Goal: Task Accomplishment & Management: Manage account settings

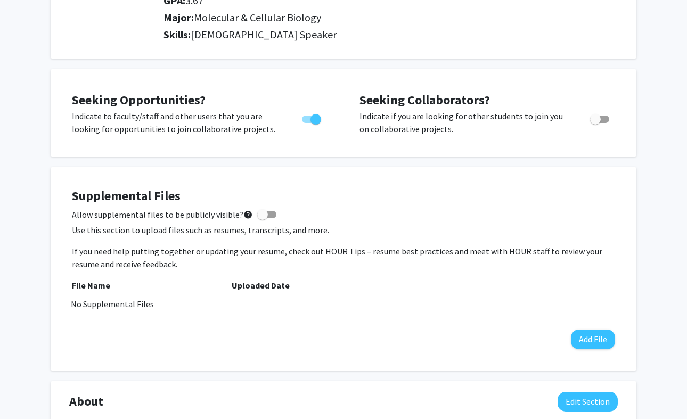
scroll to position [230, 0]
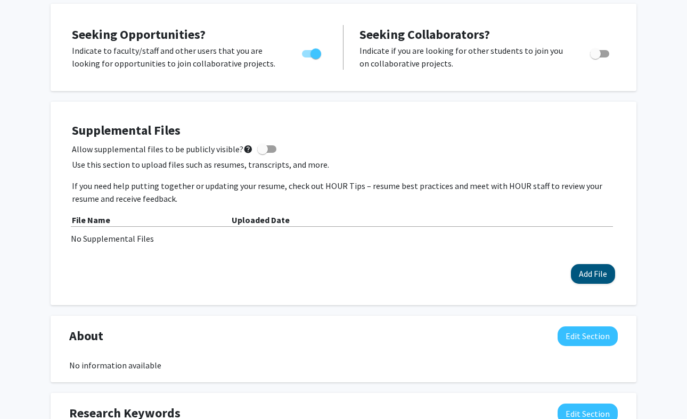
click at [573, 273] on button "Add File" at bounding box center [593, 274] width 44 height 20
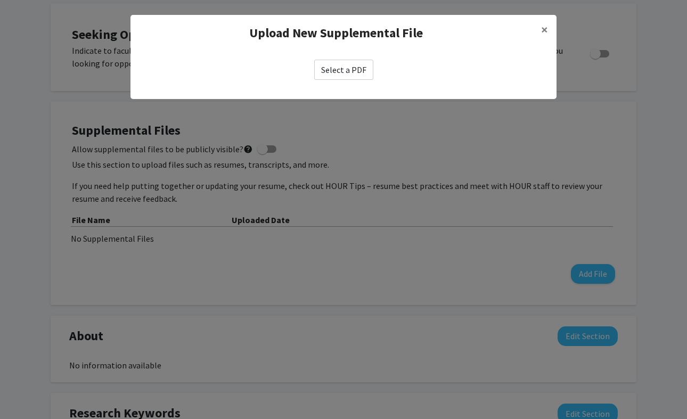
click at [343, 70] on label "Select a PDF" at bounding box center [343, 70] width 59 height 20
click at [0, 0] on input "Select a PDF" at bounding box center [0, 0] width 0 height 0
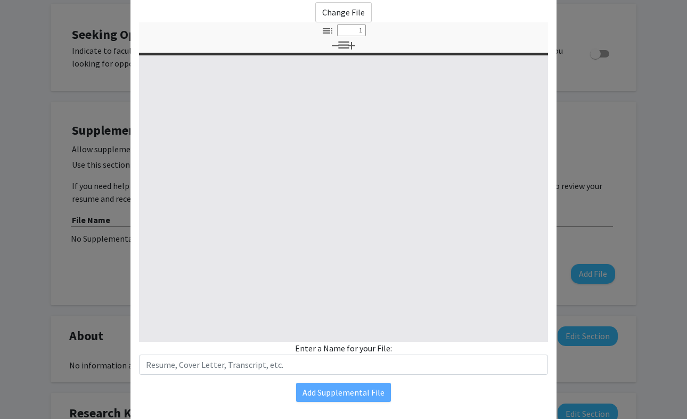
scroll to position [65, 0]
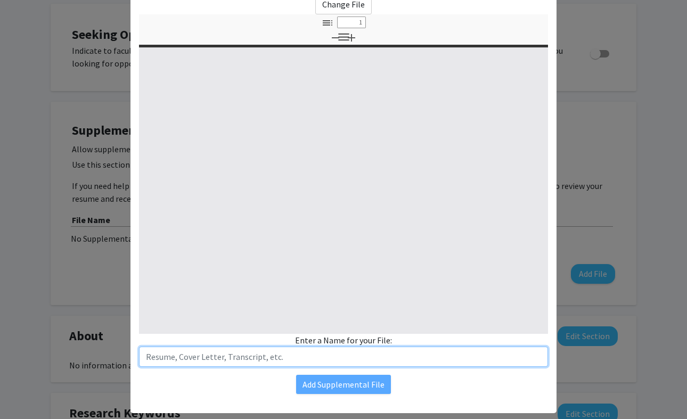
click at [390, 355] on input "text" at bounding box center [343, 357] width 409 height 20
select select "custom"
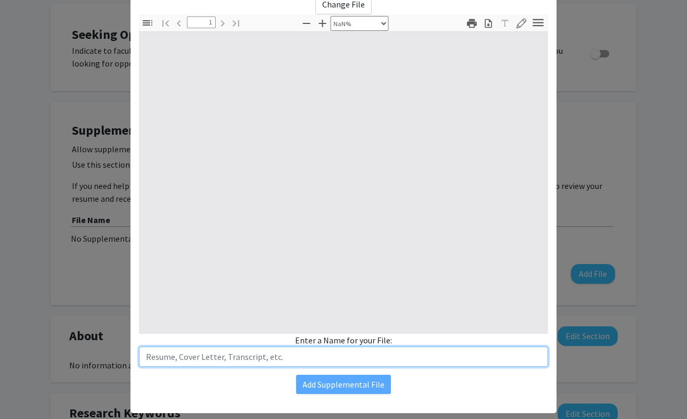
type input "0"
select select "custom"
type input "Res"
type input "1"
select select "auto"
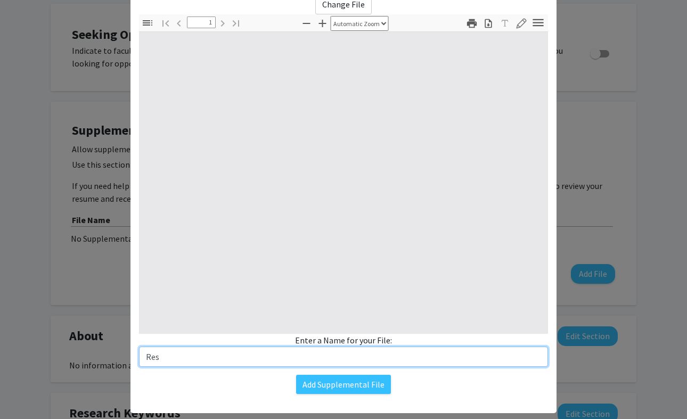
type input "Resu"
select select "auto"
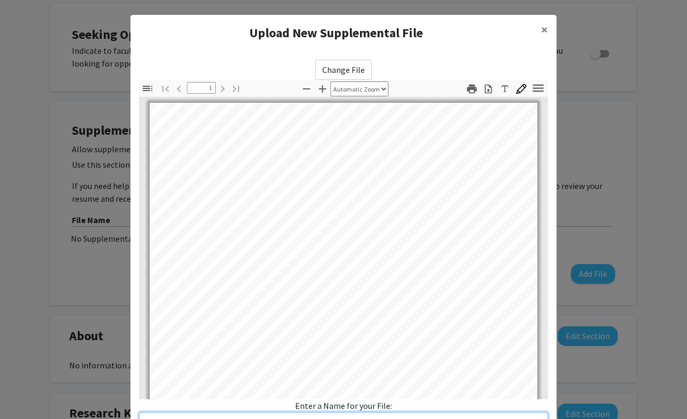
scroll to position [0, 0]
type input "Resume"
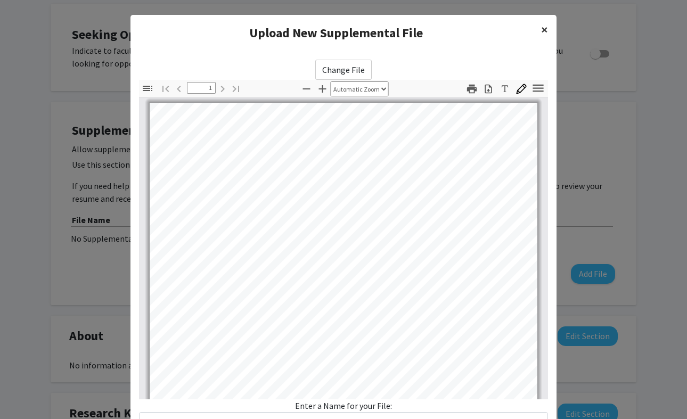
click at [551, 27] on button "×" at bounding box center [544, 30] width 24 height 30
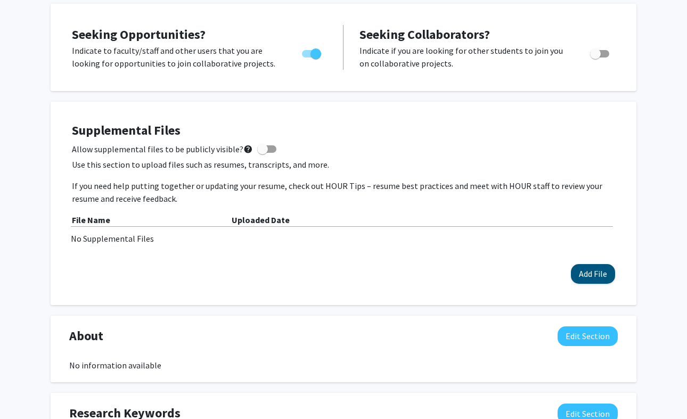
click at [592, 278] on button "Add File" at bounding box center [593, 274] width 44 height 20
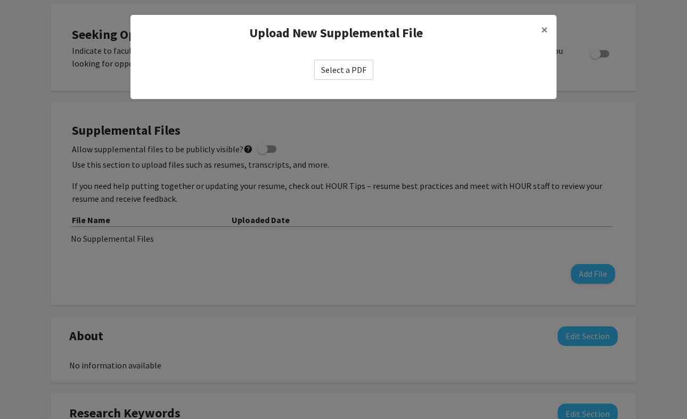
click at [337, 71] on label "Select a PDF" at bounding box center [343, 70] width 59 height 20
click at [0, 0] on input "Select a PDF" at bounding box center [0, 0] width 0 height 0
select select "custom"
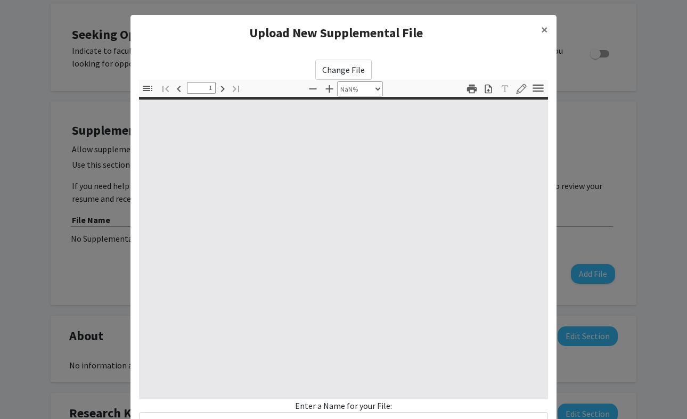
type input "0"
select select "custom"
type input "1"
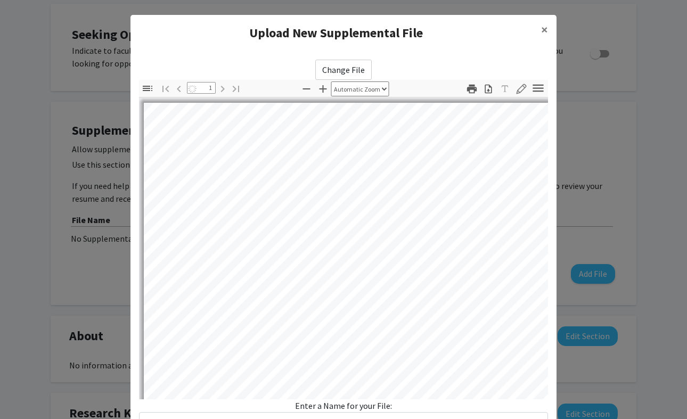
select select "auto"
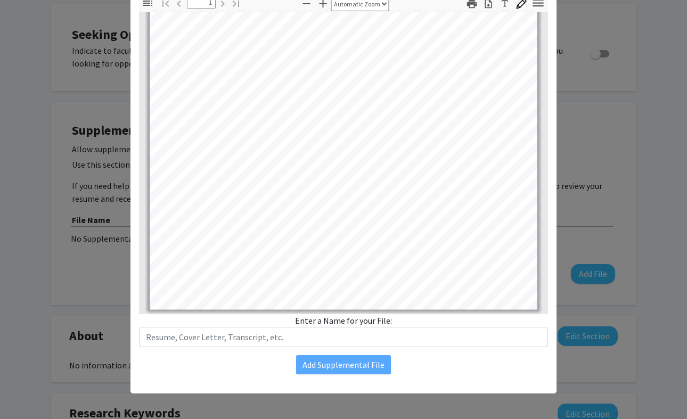
scroll to position [85, 0]
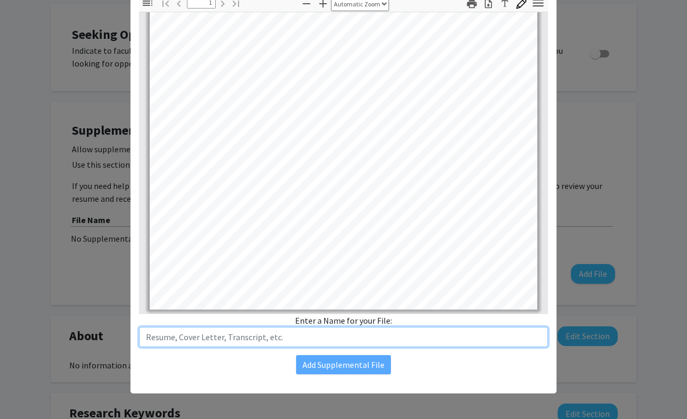
click at [248, 338] on input "text" at bounding box center [343, 337] width 409 height 20
type input "r"
type input "Resume"
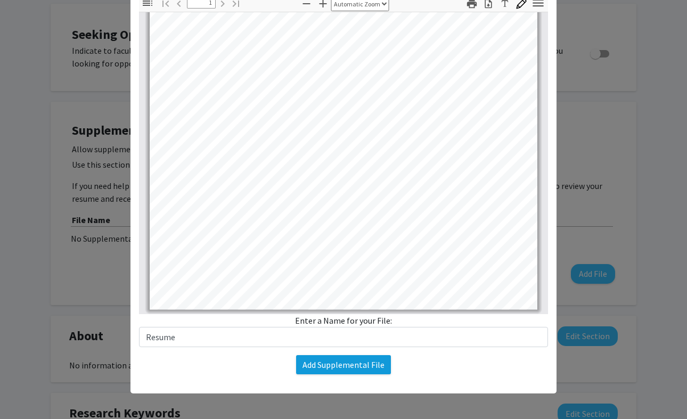
click at [360, 368] on button "Add Supplemental File" at bounding box center [343, 364] width 95 height 19
click at [327, 364] on button "Add Supplemental File" at bounding box center [343, 364] width 95 height 19
click at [327, 373] on button "Add Supplemental File" at bounding box center [343, 364] width 95 height 19
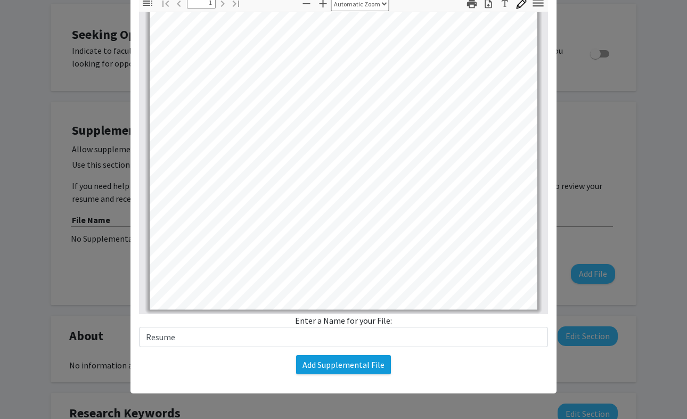
click at [327, 373] on button "Add Supplemental File" at bounding box center [343, 364] width 95 height 19
click at [333, 364] on button "Add Supplemental File" at bounding box center [343, 364] width 95 height 19
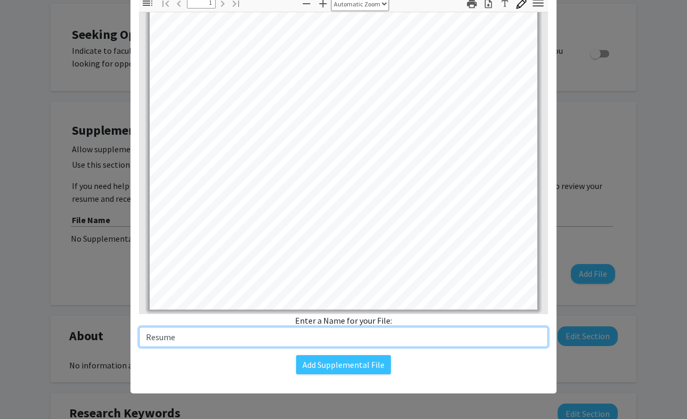
click at [315, 340] on input "Resume" at bounding box center [343, 337] width 409 height 20
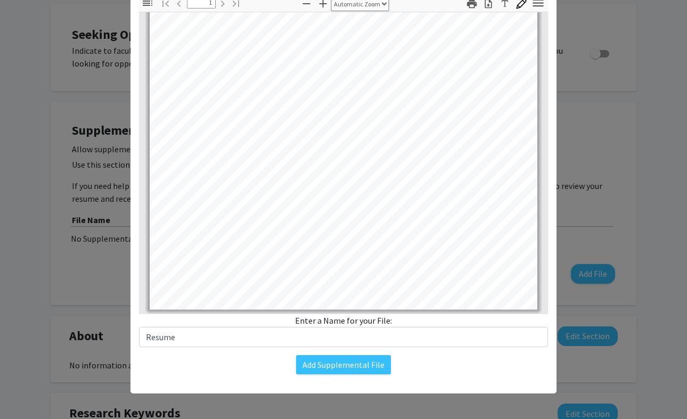
click at [317, 375] on div "Change File Thumbnails Document Outline Attachments Layers Current Outline Item…" at bounding box center [343, 174] width 426 height 417
click at [317, 369] on button "Add Supplemental File" at bounding box center [343, 364] width 95 height 19
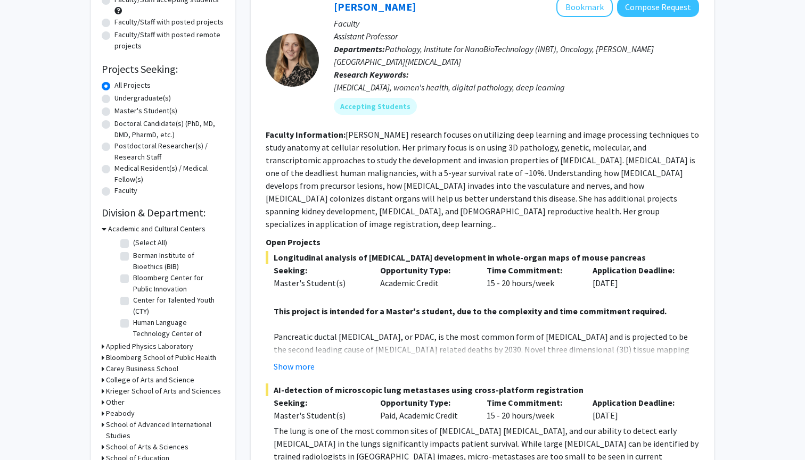
scroll to position [122, 0]
click at [114, 102] on label "Undergraduate(s)" at bounding box center [142, 97] width 56 height 11
click at [114, 99] on input "Undergraduate(s)" at bounding box center [117, 95] width 7 height 7
radio input "true"
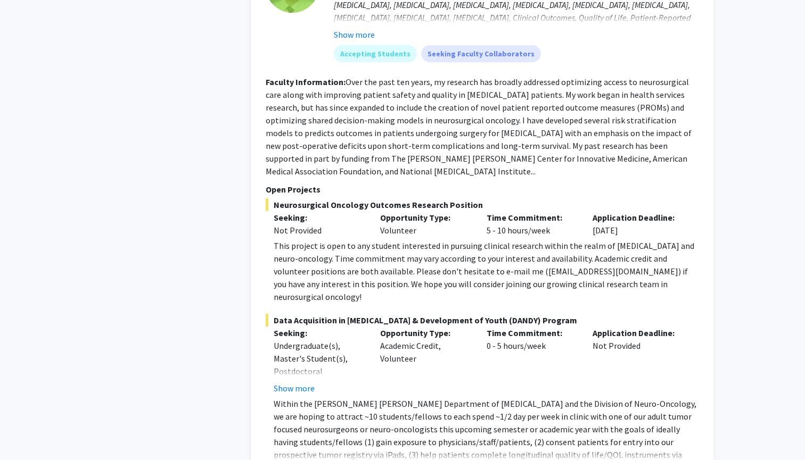
scroll to position [2377, 0]
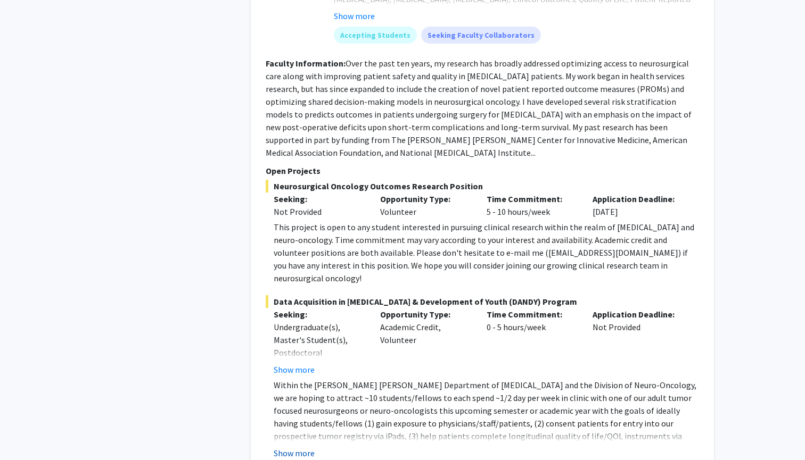
click at [297, 447] on button "Show more" at bounding box center [294, 453] width 41 height 13
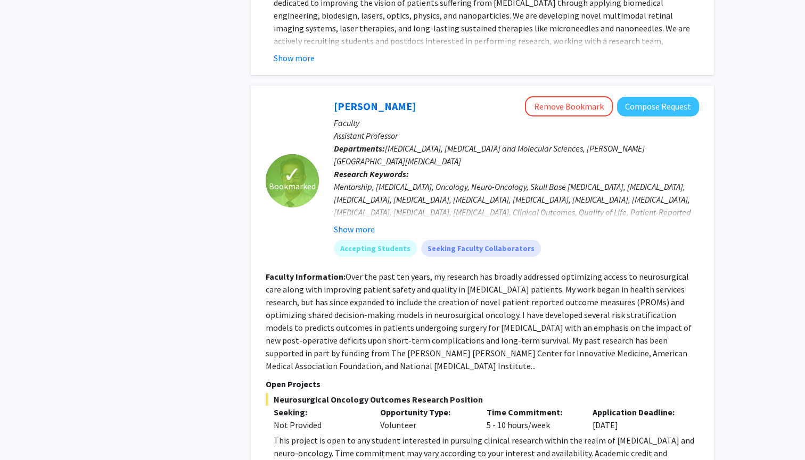
scroll to position [2160, 0]
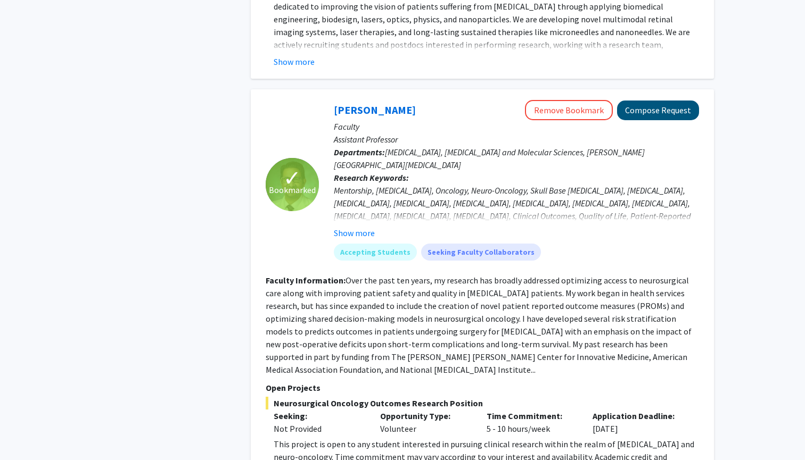
click at [650, 101] on button "Compose Request" at bounding box center [658, 111] width 82 height 20
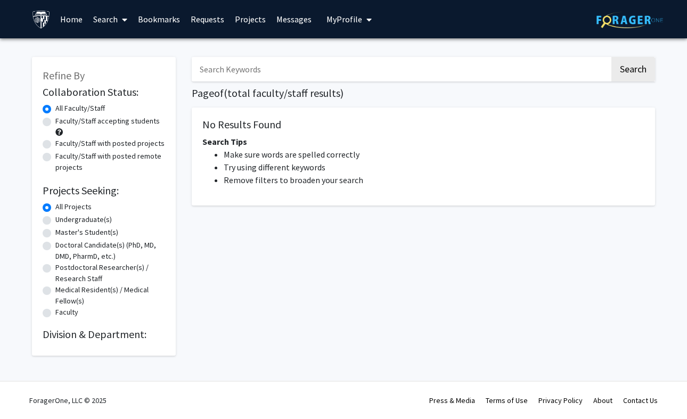
click at [55, 220] on label "Undergraduate(s)" at bounding box center [83, 219] width 56 height 11
click at [55, 220] on input "Undergraduate(s)" at bounding box center [58, 217] width 7 height 7
radio input "true"
click at [149, 24] on link "Bookmarks" at bounding box center [159, 19] width 53 height 37
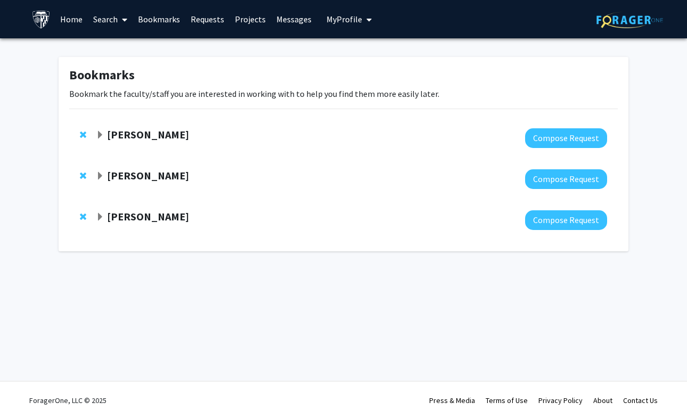
click at [131, 221] on strong "[PERSON_NAME]" at bounding box center [148, 216] width 82 height 13
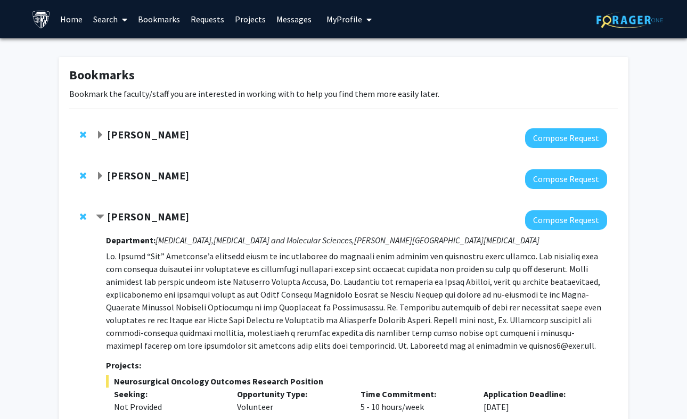
click at [132, 176] on strong "Eric Oliver" at bounding box center [148, 175] width 82 height 13
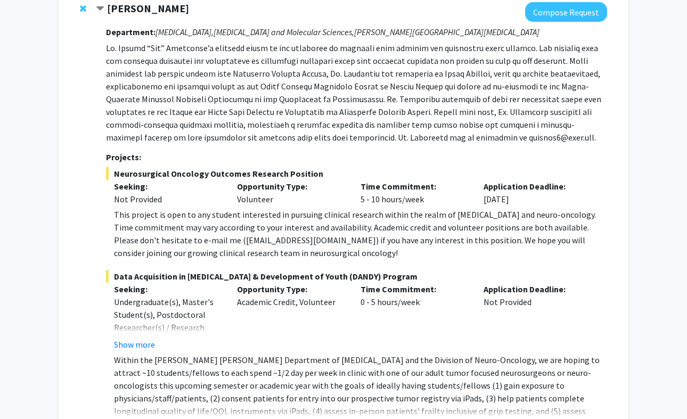
scroll to position [493, 0]
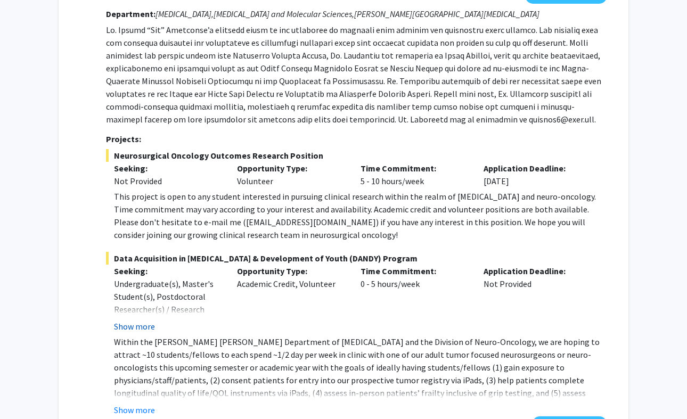
click at [144, 320] on button "Show more" at bounding box center [134, 326] width 41 height 13
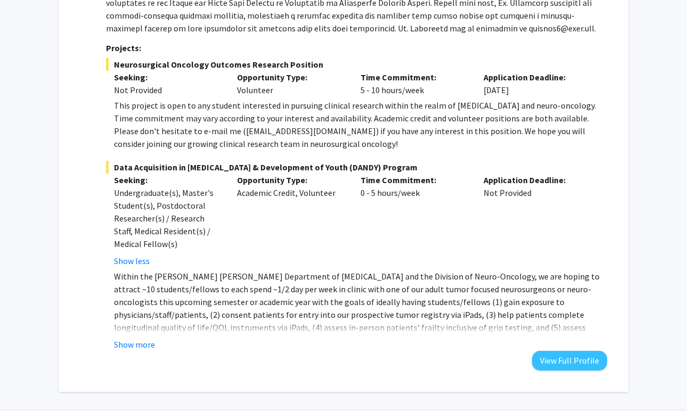
scroll to position [584, 0]
click at [133, 337] on button "Show more" at bounding box center [134, 343] width 41 height 13
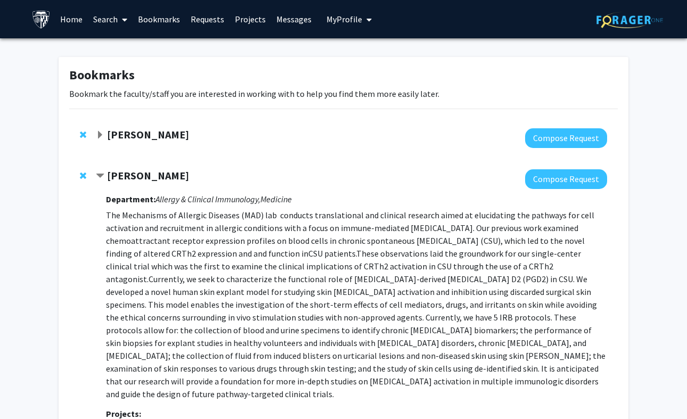
scroll to position [0, 0]
click at [134, 131] on strong "Yannis Paulus" at bounding box center [148, 134] width 82 height 13
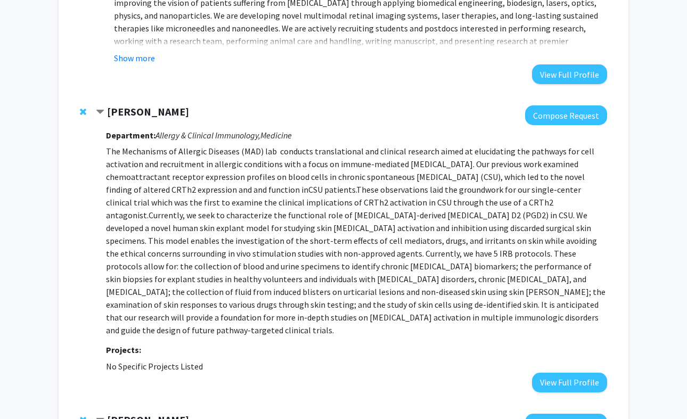
scroll to position [415, 0]
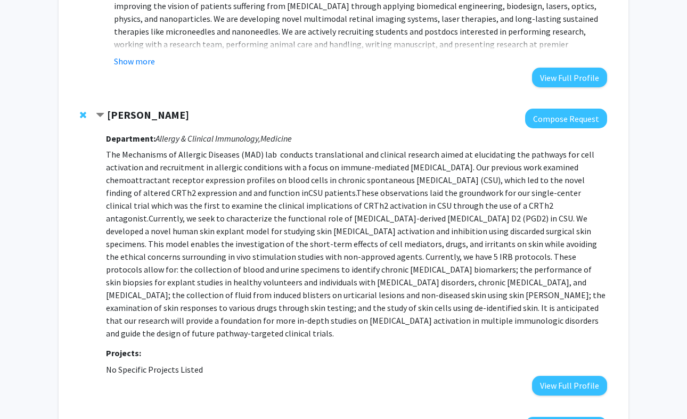
click at [81, 111] on span "Remove Eric Oliver from bookmarks" at bounding box center [83, 115] width 6 height 9
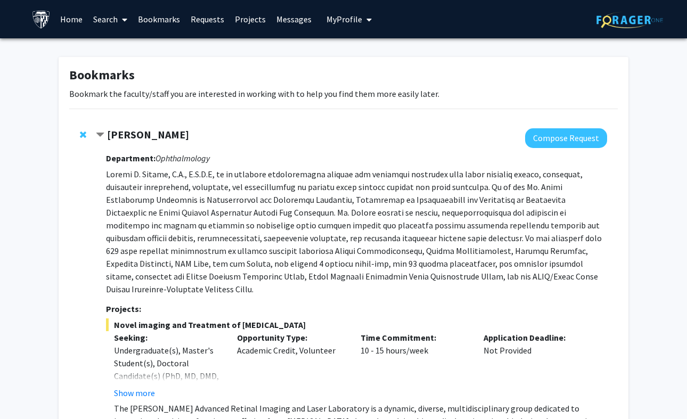
scroll to position [0, 0]
click at [103, 19] on link "Search" at bounding box center [110, 19] width 45 height 37
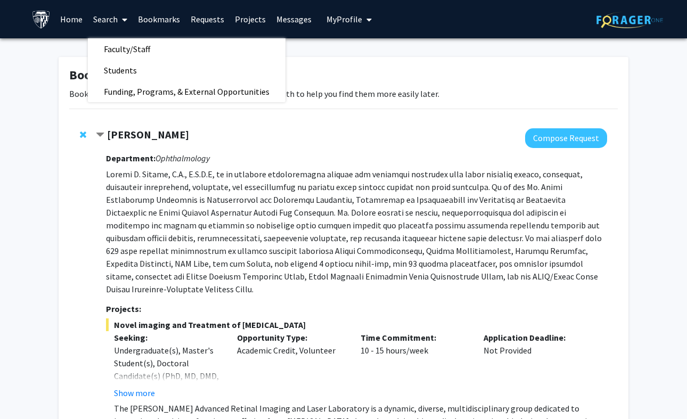
click at [117, 16] on link "Search" at bounding box center [110, 19] width 45 height 37
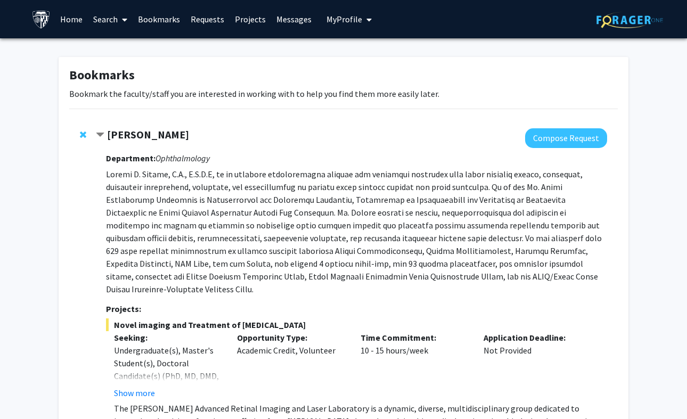
click at [74, 25] on link "Home" at bounding box center [71, 19] width 33 height 37
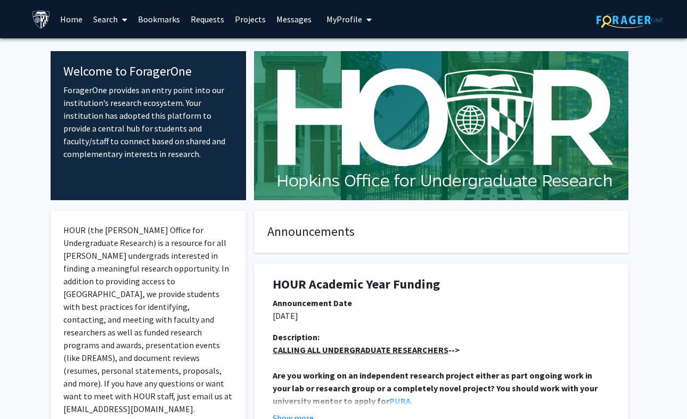
click at [122, 20] on icon at bounding box center [124, 19] width 5 height 9
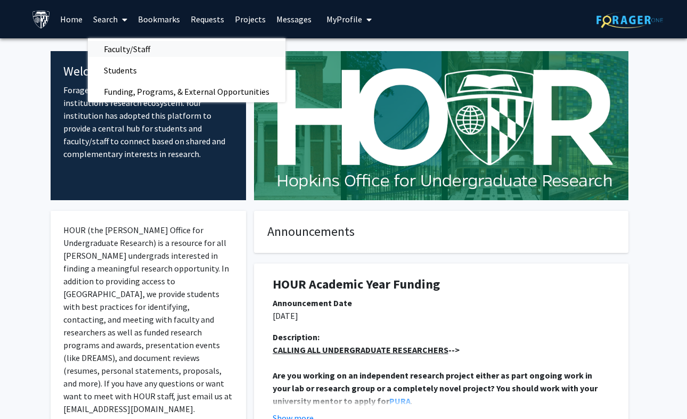
click at [139, 50] on span "Faculty/Staff" at bounding box center [127, 48] width 78 height 21
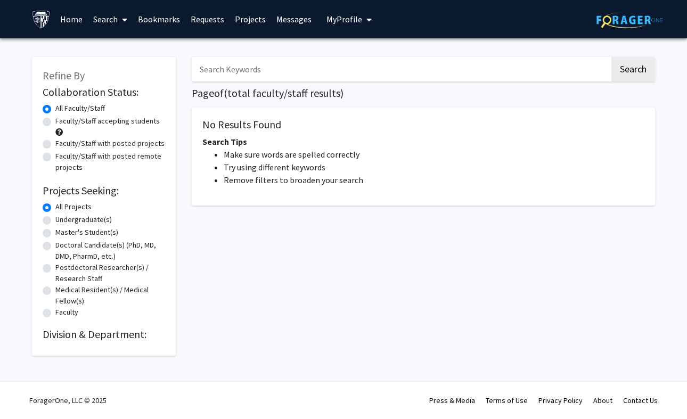
click at [55, 224] on label "Undergraduate(s)" at bounding box center [83, 219] width 56 height 11
click at [55, 221] on input "Undergraduate(s)" at bounding box center [58, 217] width 7 height 7
radio input "true"
click at [245, 22] on link "Projects" at bounding box center [250, 19] width 42 height 37
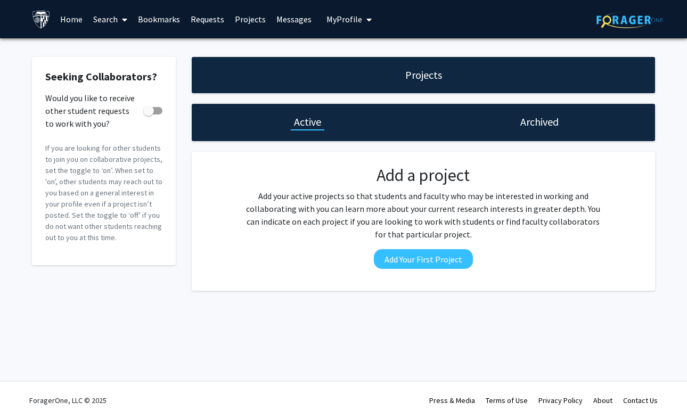
click at [210, 21] on link "Requests" at bounding box center [207, 19] width 44 height 37
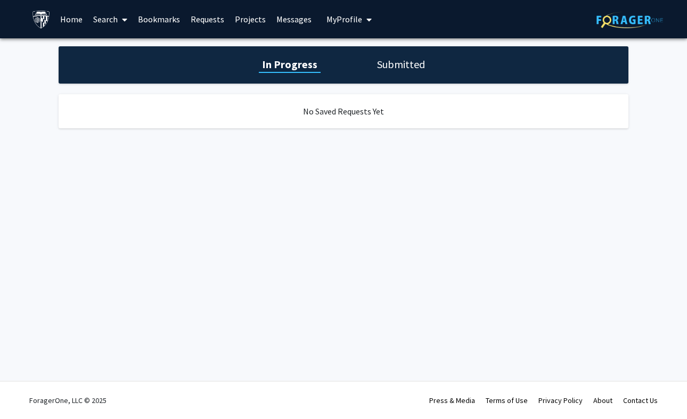
click at [332, 23] on span "My Profile" at bounding box center [344, 19] width 36 height 11
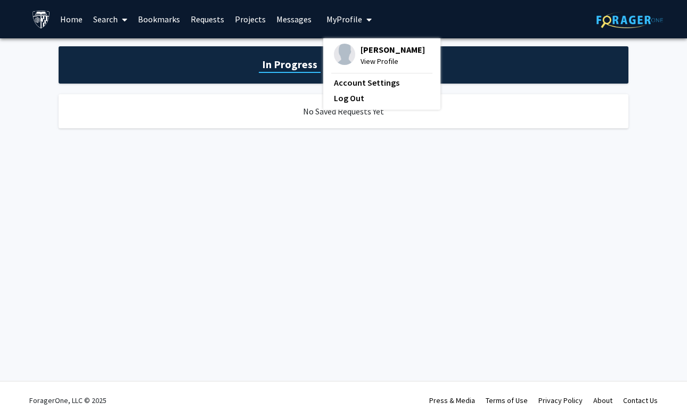
click at [159, 27] on link "Bookmarks" at bounding box center [159, 19] width 53 height 37
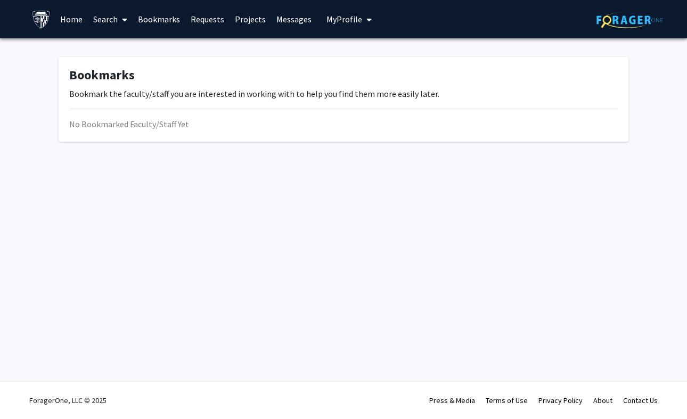
click at [115, 21] on link "Search" at bounding box center [110, 19] width 45 height 37
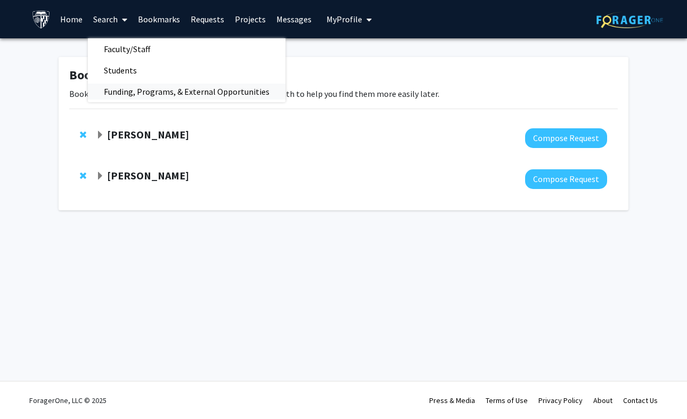
click at [122, 85] on span "Funding, Programs, & External Opportunities" at bounding box center [186, 91] width 197 height 21
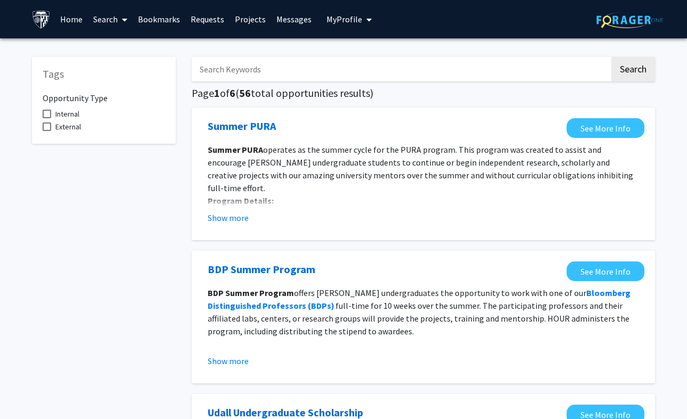
click at [119, 19] on span at bounding box center [123, 19] width 10 height 37
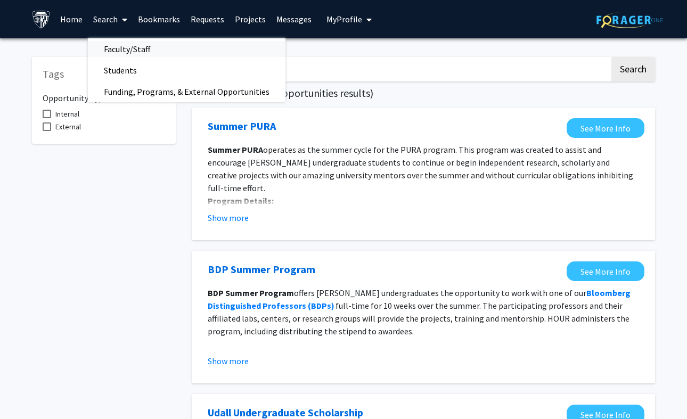
click at [119, 54] on span "Faculty/Staff" at bounding box center [127, 48] width 78 height 21
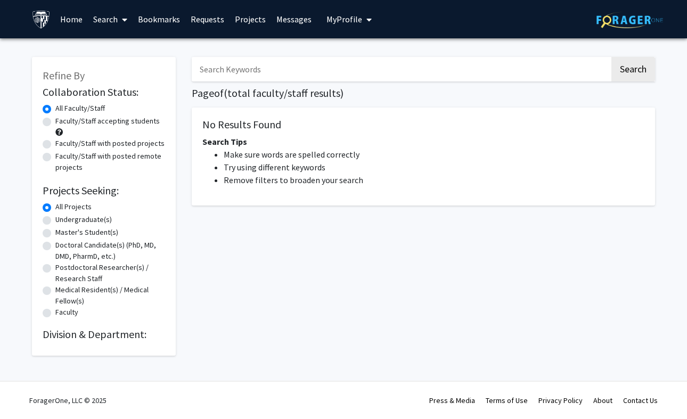
click at [55, 223] on label "Undergraduate(s)" at bounding box center [83, 219] width 56 height 11
click at [55, 221] on input "Undergraduate(s)" at bounding box center [58, 217] width 7 height 7
radio input "true"
click at [213, 69] on input "Search Keywords" at bounding box center [401, 69] width 418 height 24
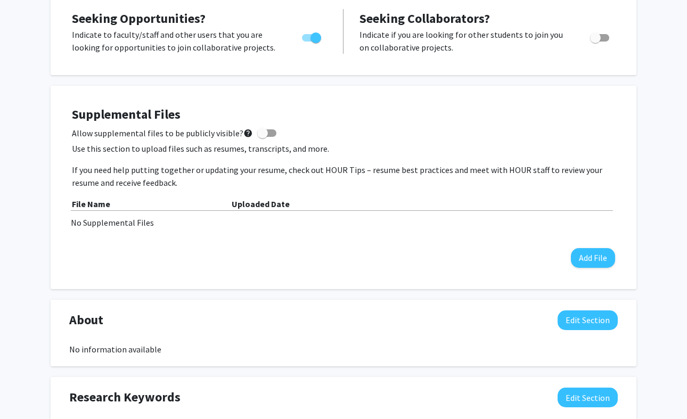
scroll to position [250, 0]
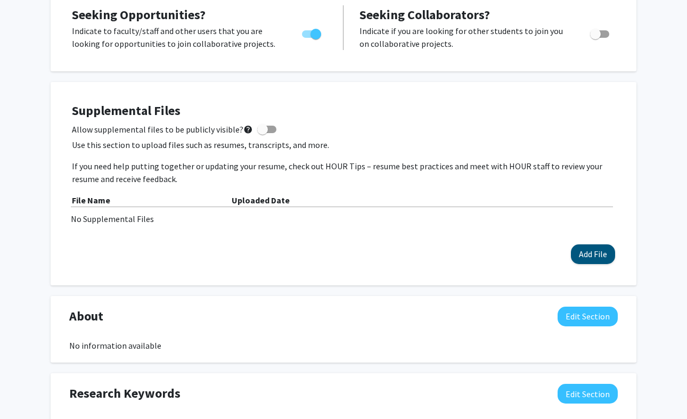
click at [597, 258] on button "Add File" at bounding box center [593, 254] width 44 height 20
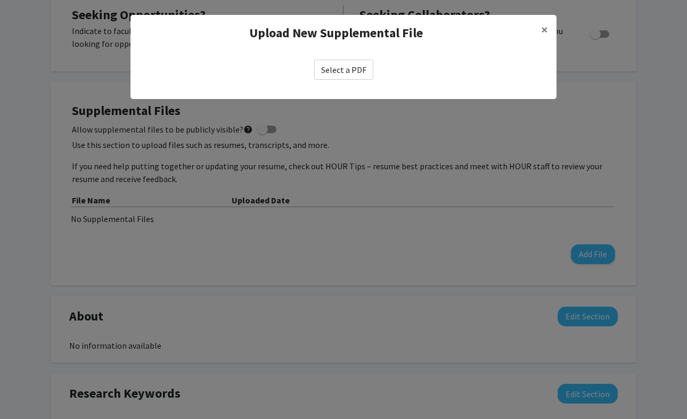
click at [360, 64] on label "Select a PDF" at bounding box center [343, 70] width 59 height 20
click at [0, 0] on input "Select a PDF" at bounding box center [0, 0] width 0 height 0
select select "custom"
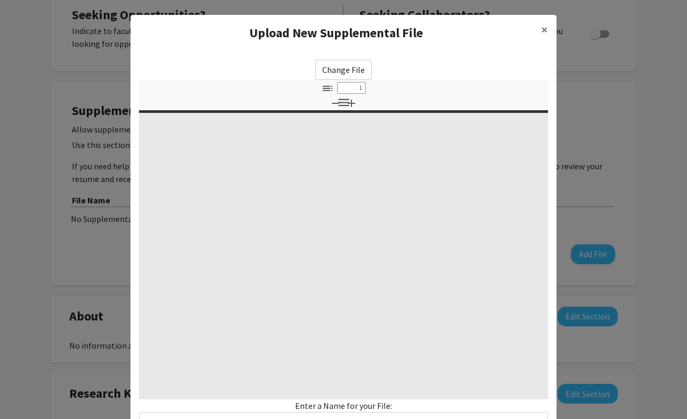
type input "0"
select select "custom"
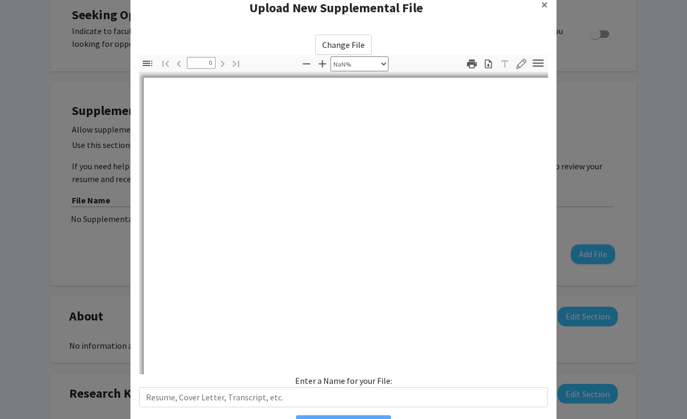
type input "1"
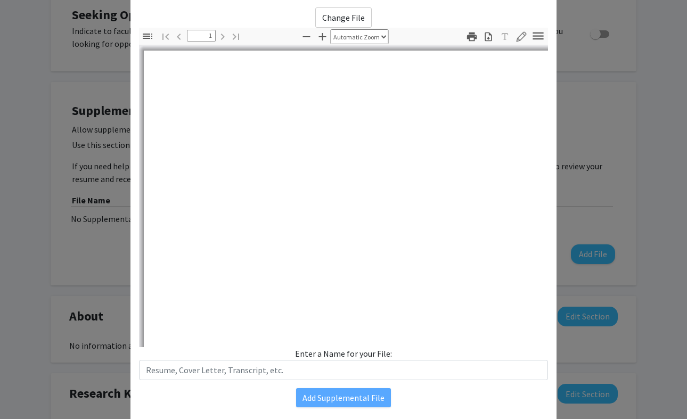
select select "auto"
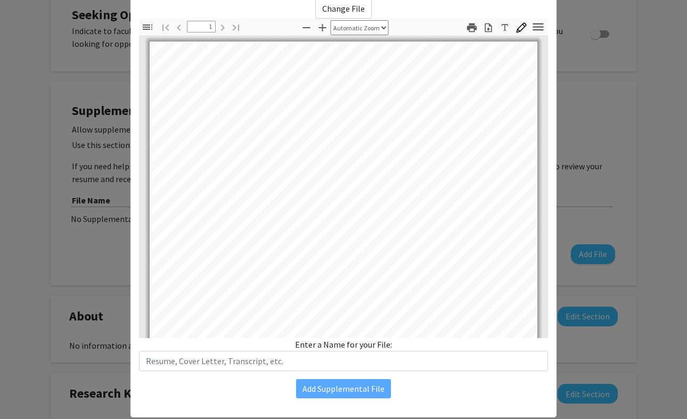
scroll to position [72, 0]
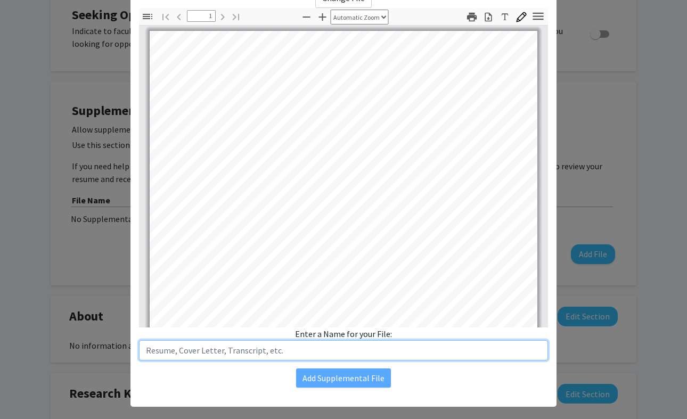
click at [268, 351] on input "text" at bounding box center [343, 350] width 409 height 20
type input "R"
type input "Resume"
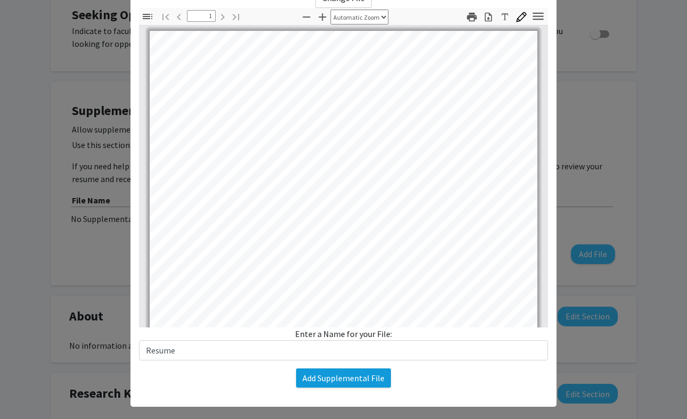
click at [341, 383] on button "Add Supplemental File" at bounding box center [343, 377] width 95 height 19
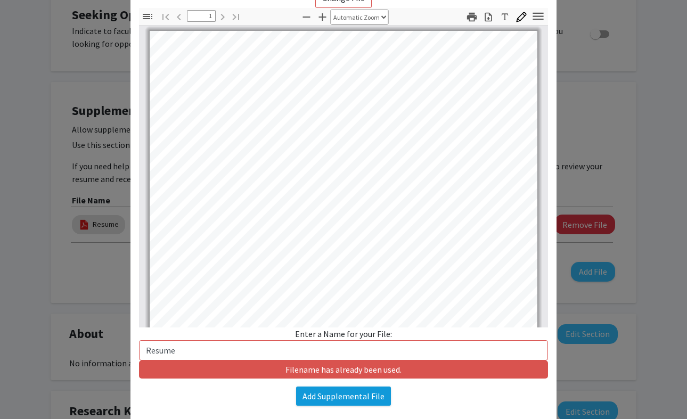
click at [341, 383] on div "Change File Thumbnails Document Outline Attachments Layers Current Outline Item…" at bounding box center [343, 196] width 426 height 435
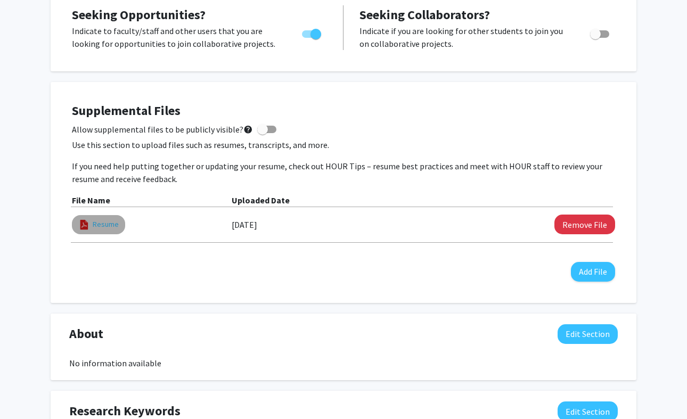
click at [107, 224] on link "Resume" at bounding box center [106, 224] width 26 height 11
select select "custom"
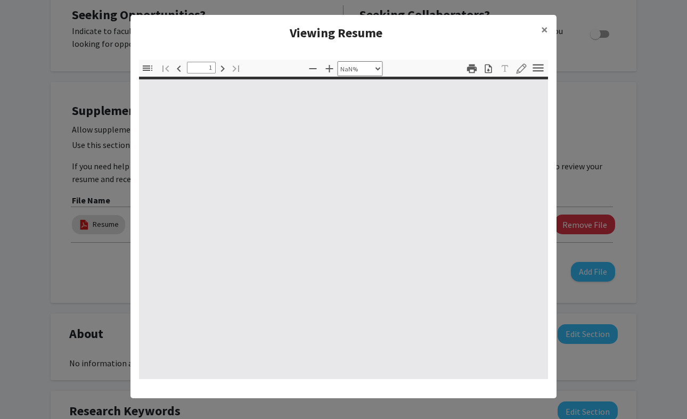
type input "0"
select select "custom"
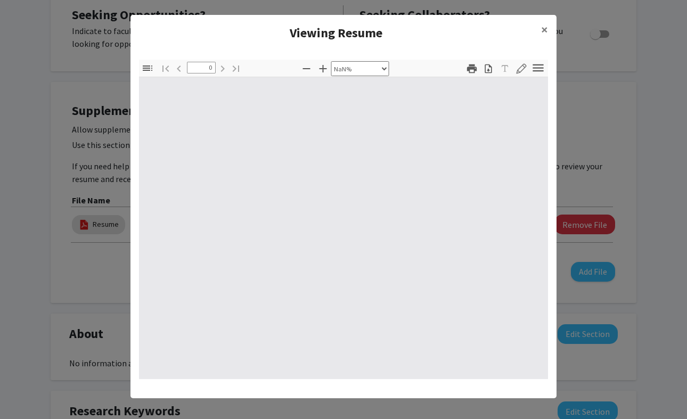
type input "1"
select select "auto"
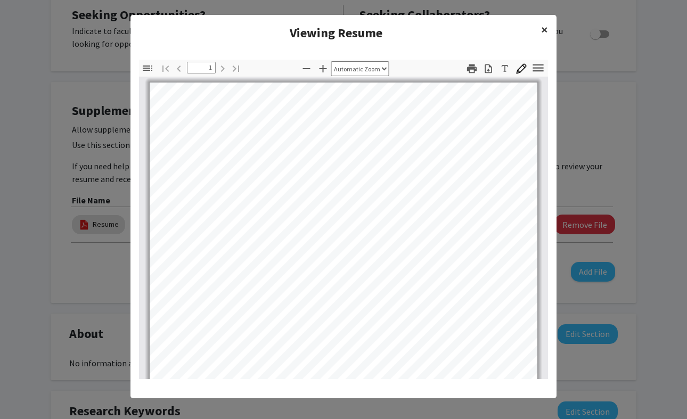
click at [539, 30] on button "×" at bounding box center [544, 30] width 24 height 30
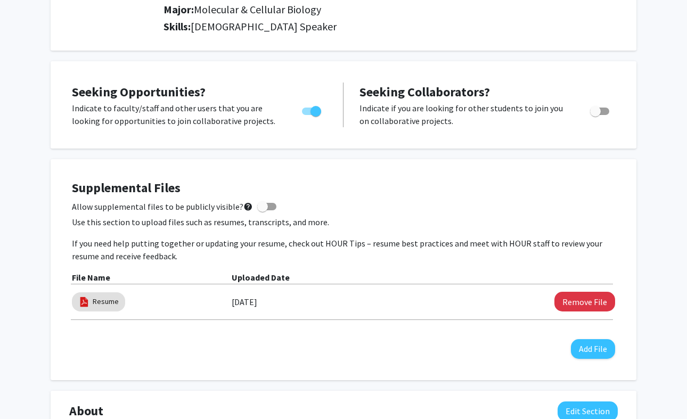
scroll to position [399, 0]
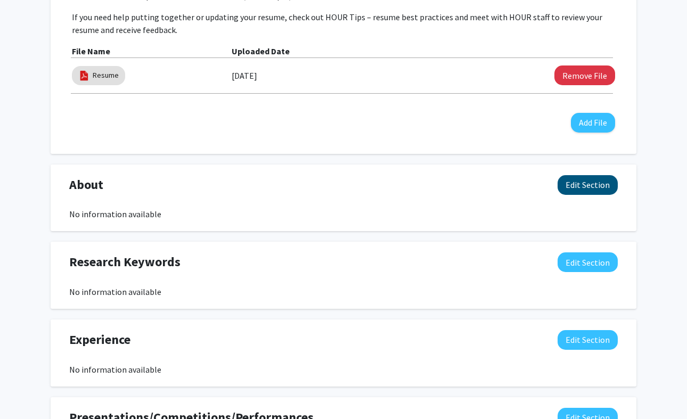
click at [582, 190] on button "Edit Section" at bounding box center [587, 185] width 60 height 20
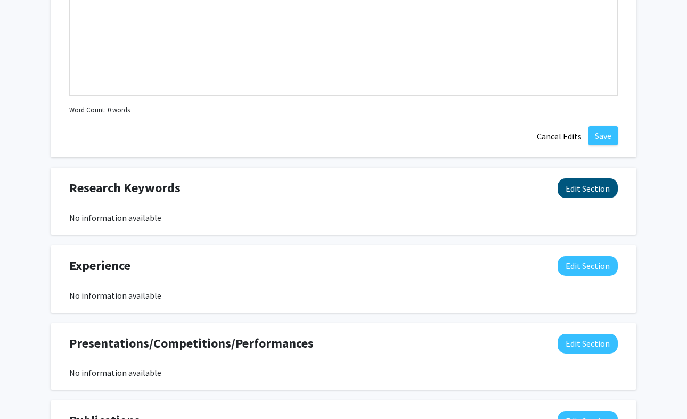
scroll to position [707, 0]
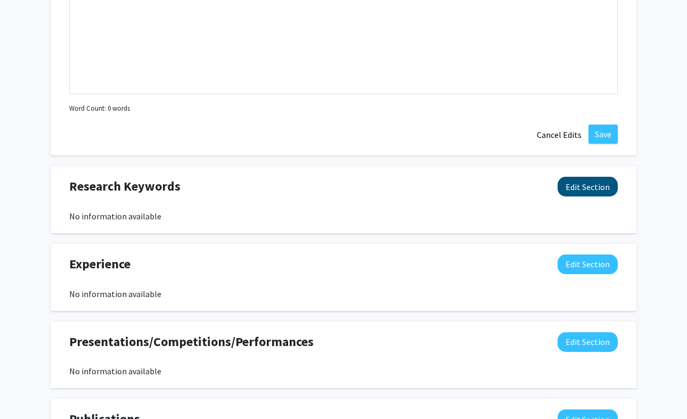
click at [610, 189] on button "Edit Section" at bounding box center [587, 187] width 60 height 20
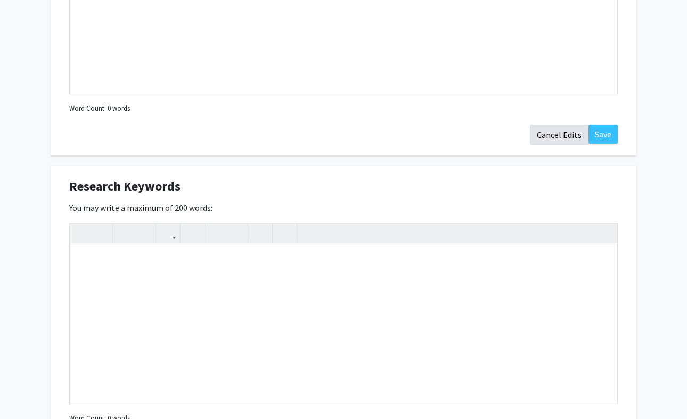
click at [571, 143] on button "Cancel Edits" at bounding box center [559, 135] width 59 height 20
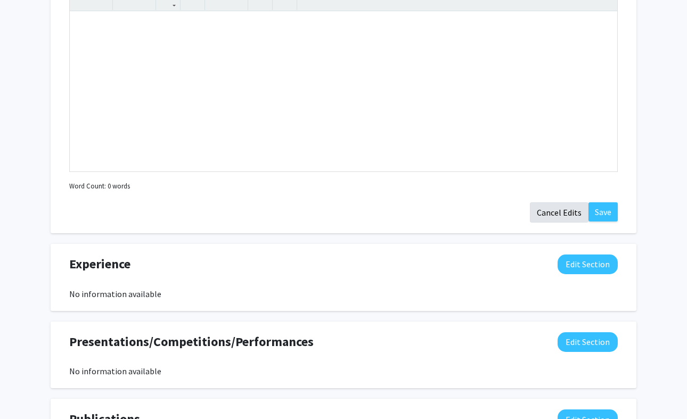
click at [556, 220] on button "Cancel Edits" at bounding box center [559, 212] width 59 height 20
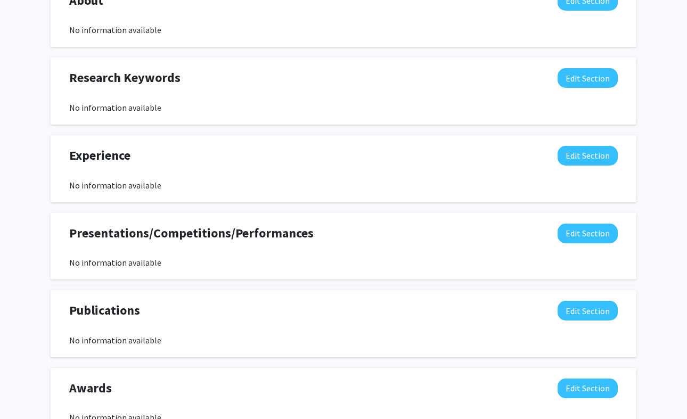
scroll to position [576, 0]
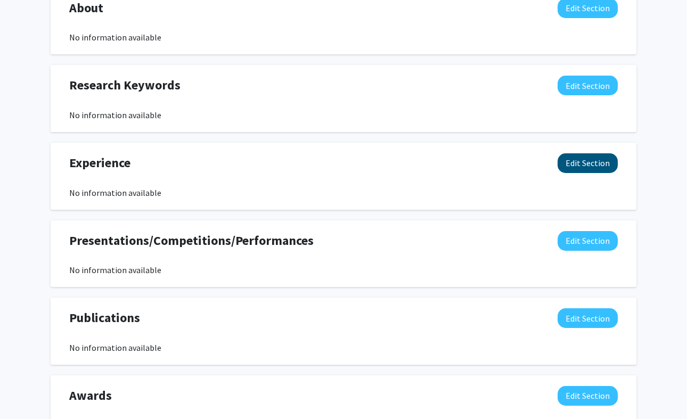
click at [573, 167] on button "Edit Section" at bounding box center [587, 163] width 60 height 20
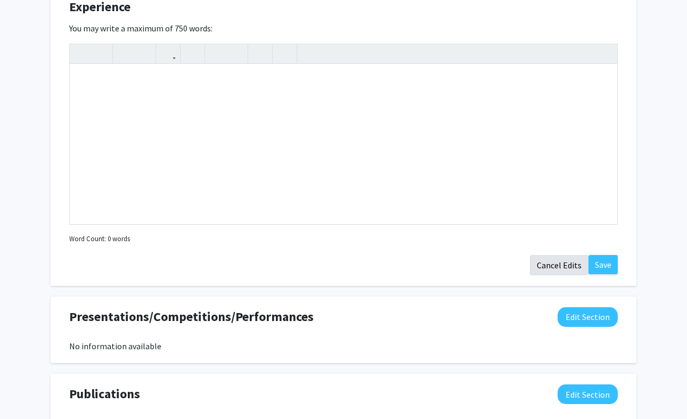
click at [539, 267] on button "Cancel Edits" at bounding box center [559, 265] width 59 height 20
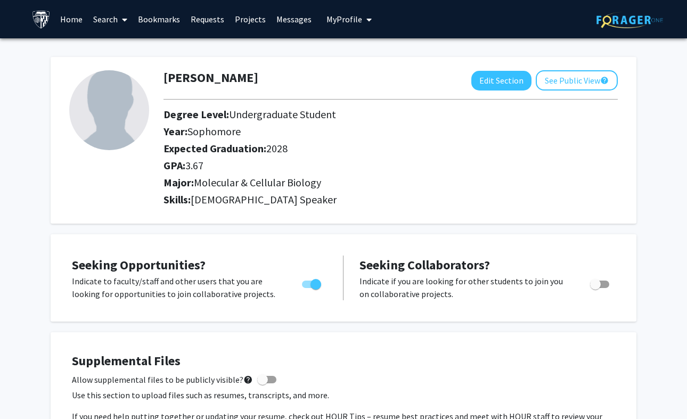
scroll to position [0, 0]
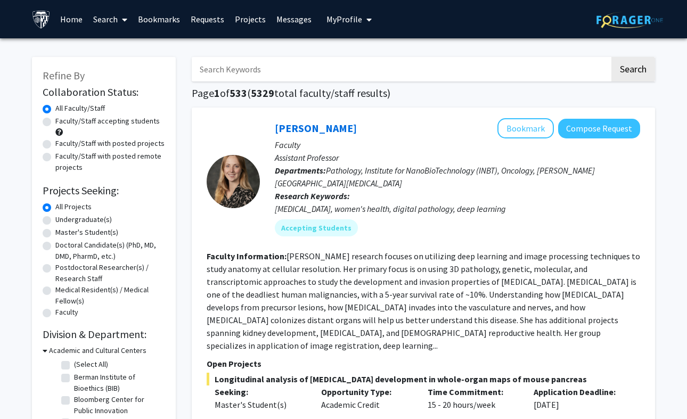
click at [55, 223] on label "Undergraduate(s)" at bounding box center [83, 219] width 56 height 11
click at [55, 221] on input "Undergraduate(s)" at bounding box center [58, 217] width 7 height 7
radio input "true"
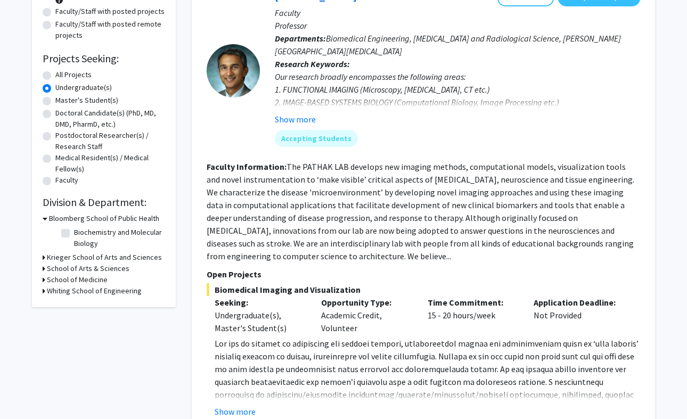
scroll to position [140, 0]
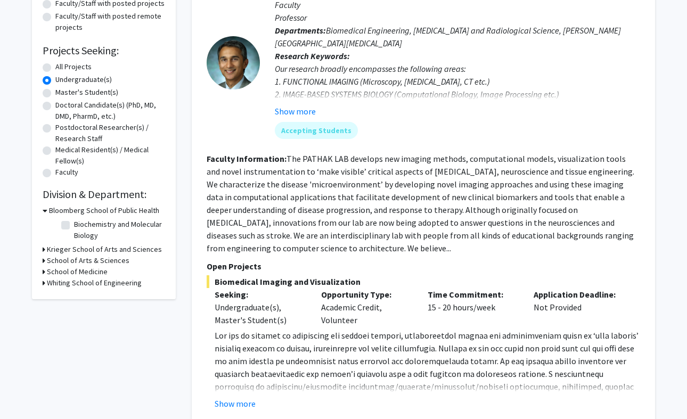
click at [78, 246] on h3 "Krieger School of Arts and Sciences" at bounding box center [104, 249] width 115 height 11
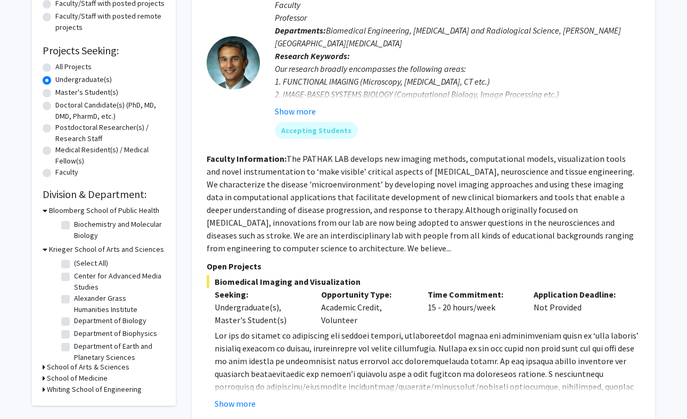
click at [74, 322] on label "Department of Biology" at bounding box center [110, 320] width 72 height 11
click at [74, 322] on input "Department of Biology" at bounding box center [77, 318] width 7 height 7
checkbox input "true"
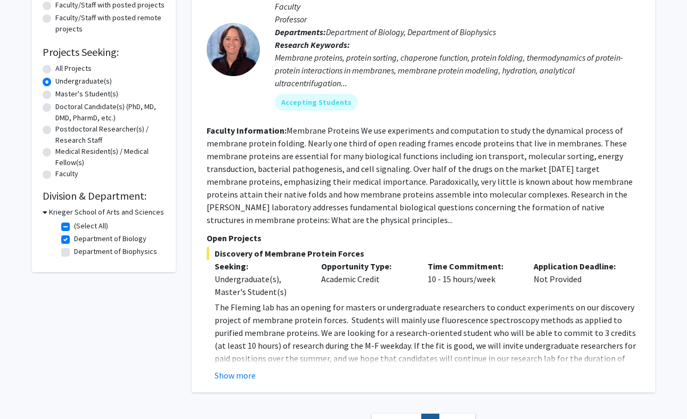
scroll to position [140, 0]
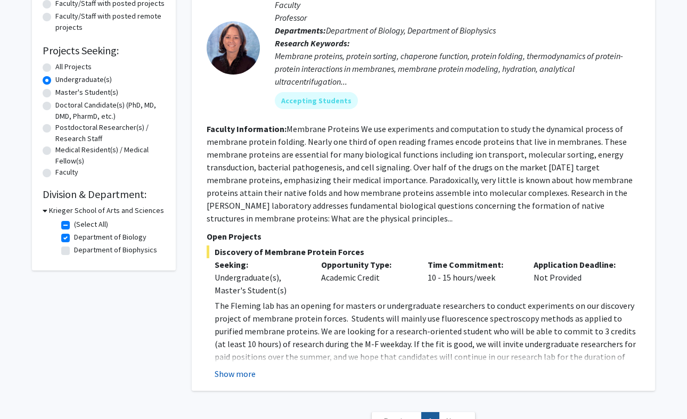
click at [245, 375] on button "Show more" at bounding box center [235, 373] width 41 height 13
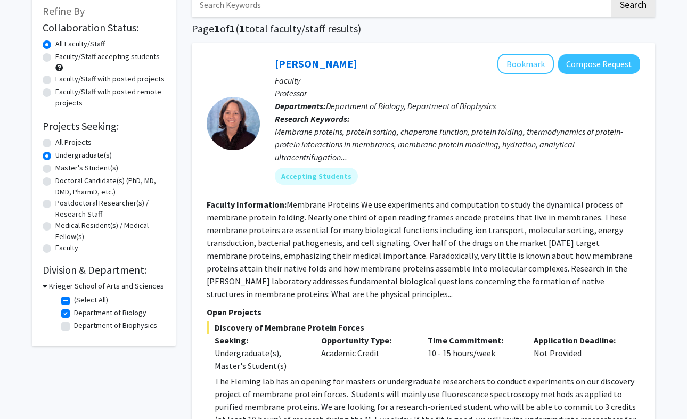
scroll to position [65, 0]
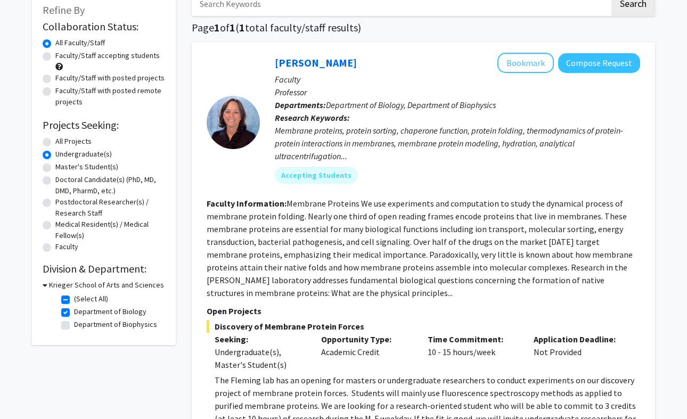
click at [74, 316] on label "Department of Biology" at bounding box center [110, 311] width 72 height 11
click at [74, 313] on input "Department of Biology" at bounding box center [77, 309] width 7 height 7
checkbox input "false"
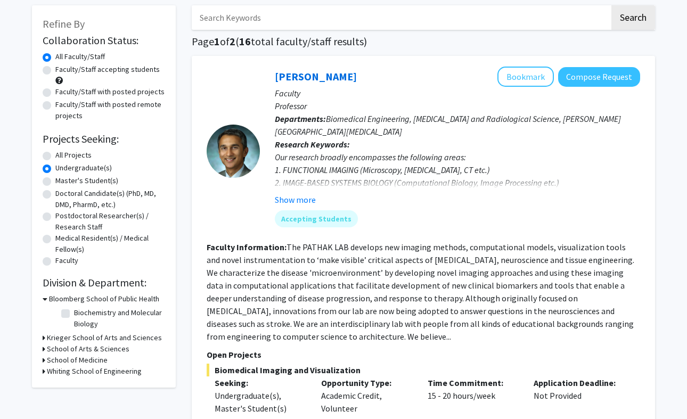
scroll to position [53, 0]
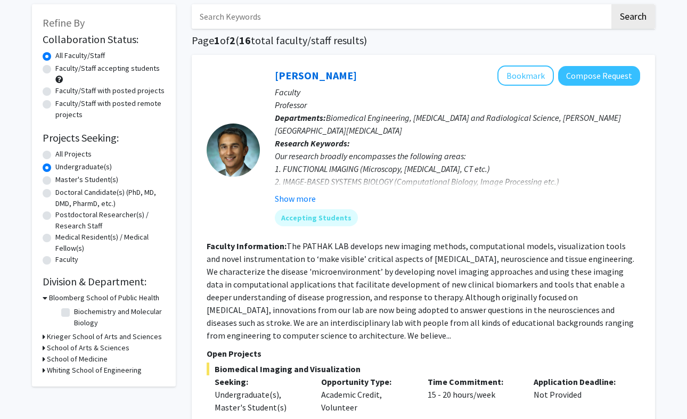
click at [47, 339] on h3 "Krieger School of Arts and Sciences" at bounding box center [104, 336] width 115 height 11
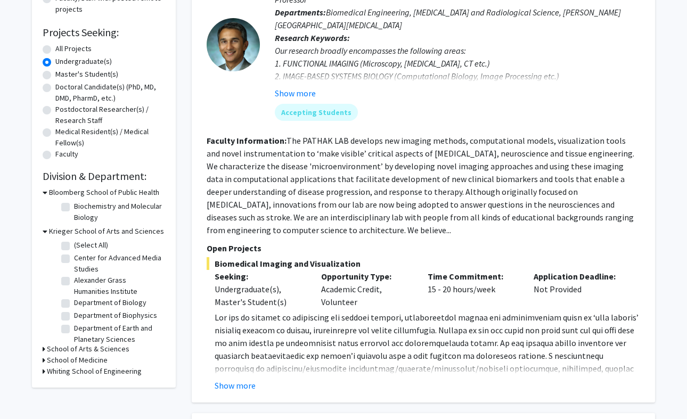
scroll to position [168, 0]
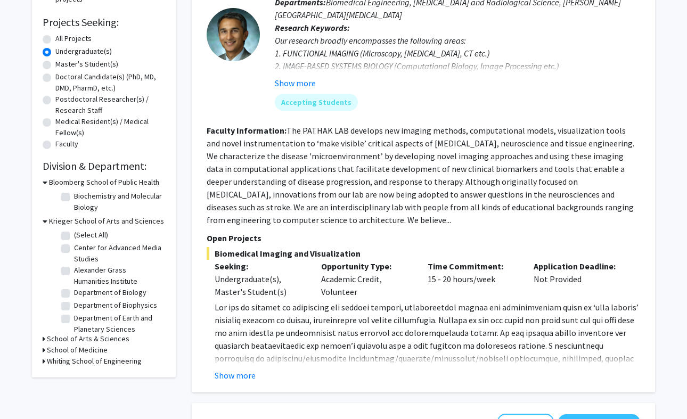
click at [52, 350] on h3 "School of Medicine" at bounding box center [77, 349] width 61 height 11
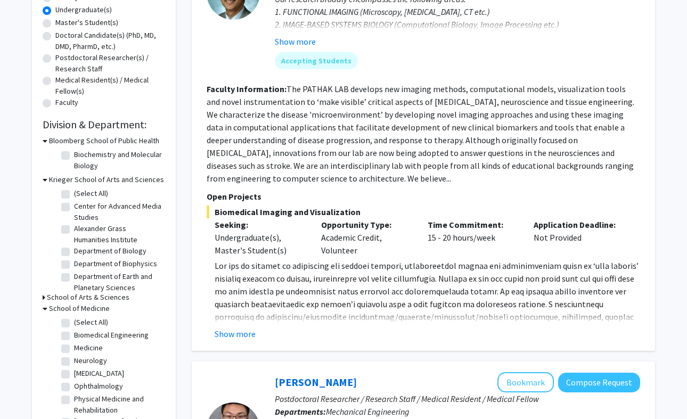
scroll to position [225, 0]
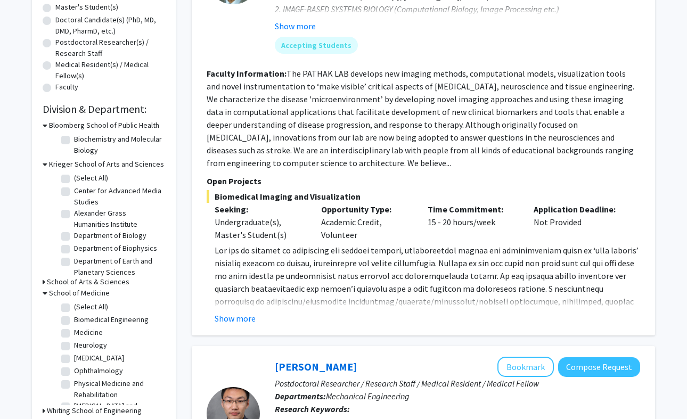
click at [74, 334] on label "Medicine" at bounding box center [88, 332] width 29 height 11
click at [74, 334] on input "Medicine" at bounding box center [77, 330] width 7 height 7
checkbox input "true"
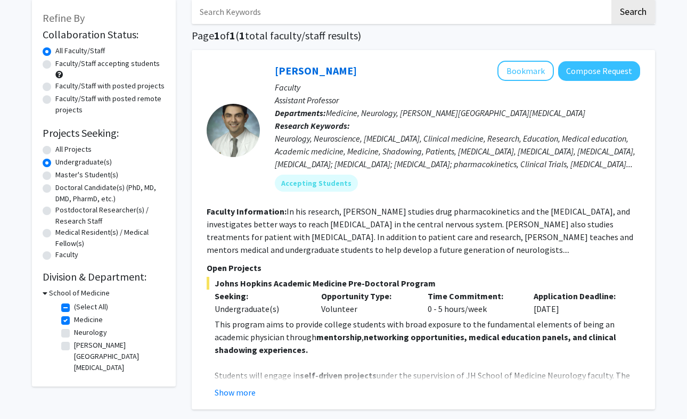
scroll to position [71, 0]
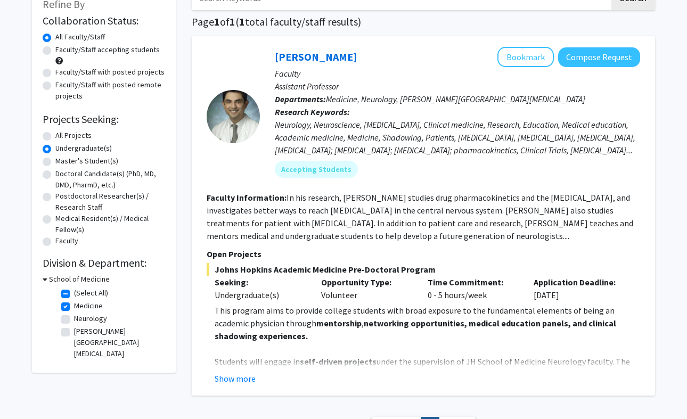
click at [46, 282] on icon at bounding box center [45, 279] width 5 height 11
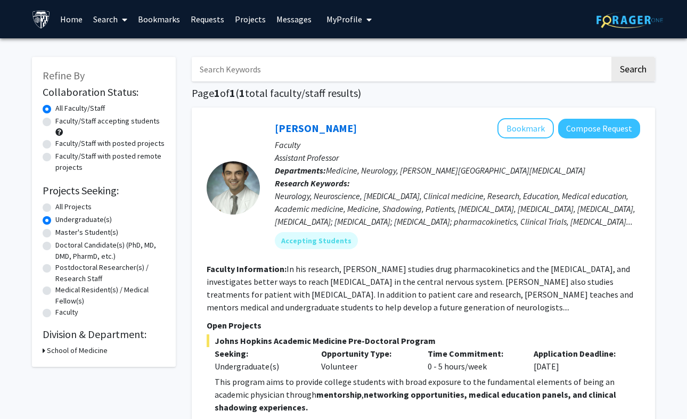
scroll to position [0, 0]
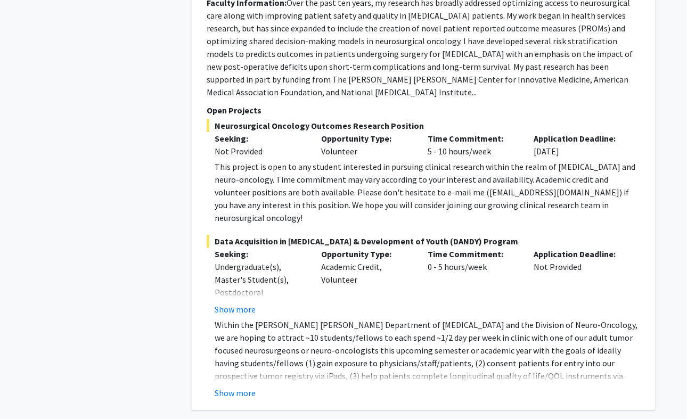
scroll to position [2439, 0]
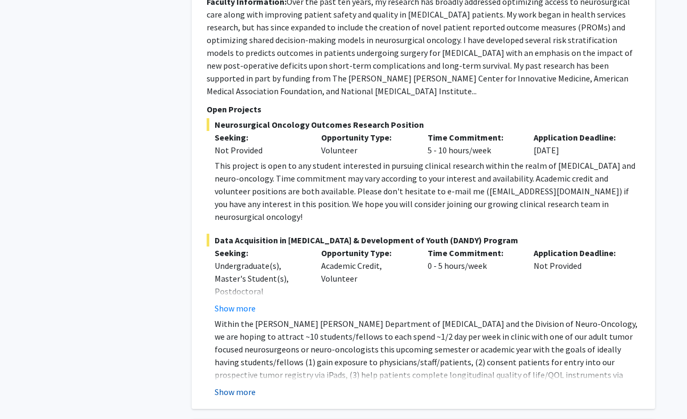
click at [249, 385] on button "Show more" at bounding box center [235, 391] width 41 height 13
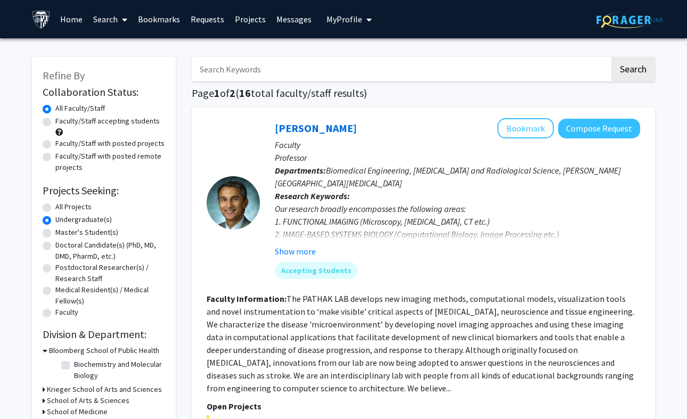
scroll to position [0, 0]
click at [55, 126] on label "Faculty/Staff accepting students" at bounding box center [107, 121] width 104 height 11
click at [55, 122] on input "Faculty/Staff accepting students" at bounding box center [58, 119] width 7 height 7
radio input "true"
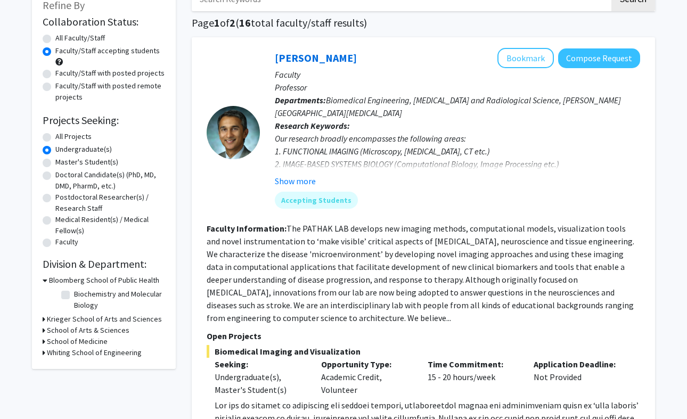
scroll to position [75, 0]
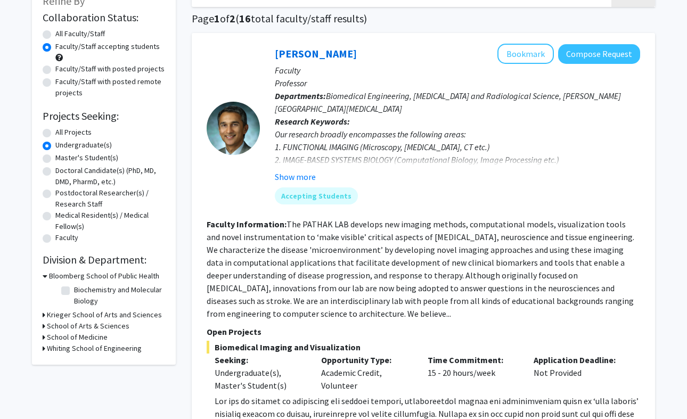
click at [74, 291] on label "Biochemistry and Molecular Biology" at bounding box center [118, 295] width 88 height 22
click at [74, 291] on input "Biochemistry and Molecular Biology" at bounding box center [77, 287] width 7 height 7
checkbox input "true"
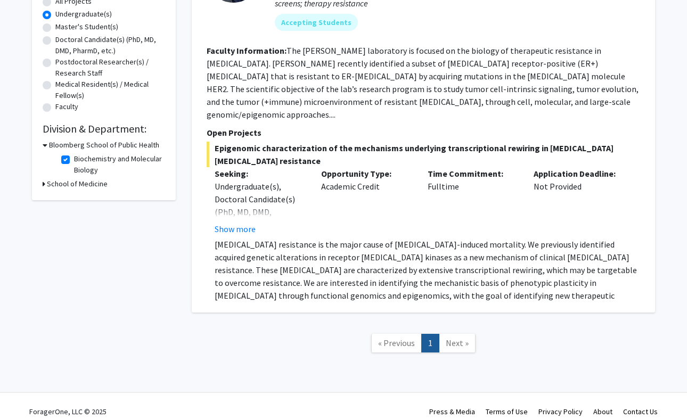
scroll to position [205, 0]
click at [250, 223] on button "Show more" at bounding box center [235, 229] width 41 height 13
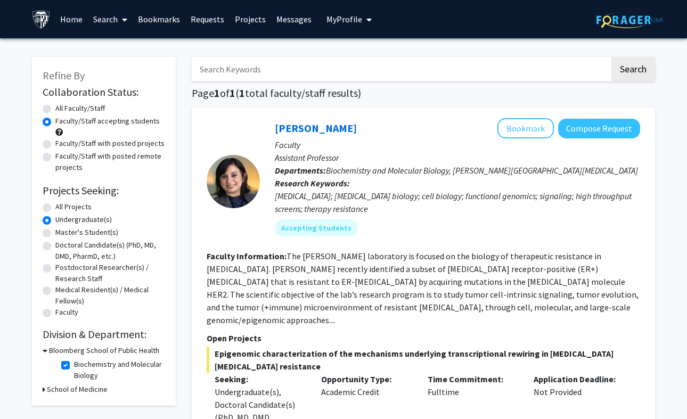
scroll to position [0, 0]
click at [55, 205] on label "All Projects" at bounding box center [73, 206] width 36 height 11
click at [55, 205] on input "All Projects" at bounding box center [58, 204] width 7 height 7
radio input "true"
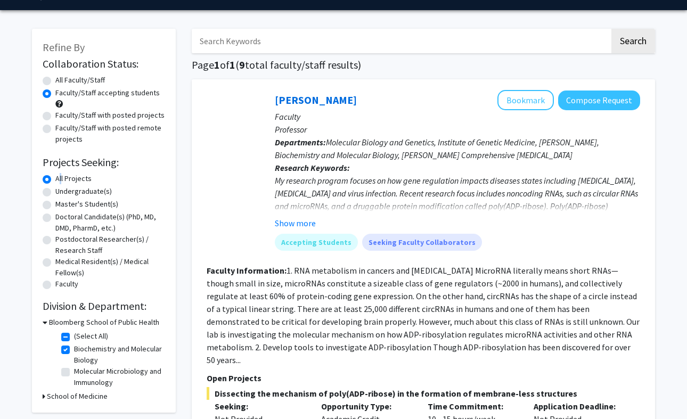
scroll to position [29, 0]
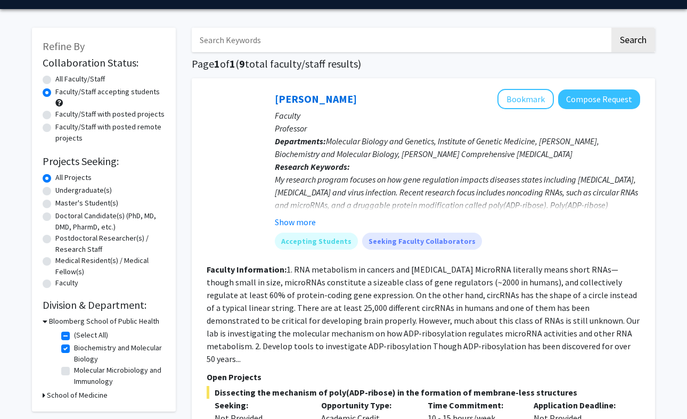
click at [74, 350] on label "Biochemistry and Molecular Biology" at bounding box center [118, 353] width 88 height 22
click at [74, 349] on input "Biochemistry and Molecular Biology" at bounding box center [77, 345] width 7 height 7
checkbox input "false"
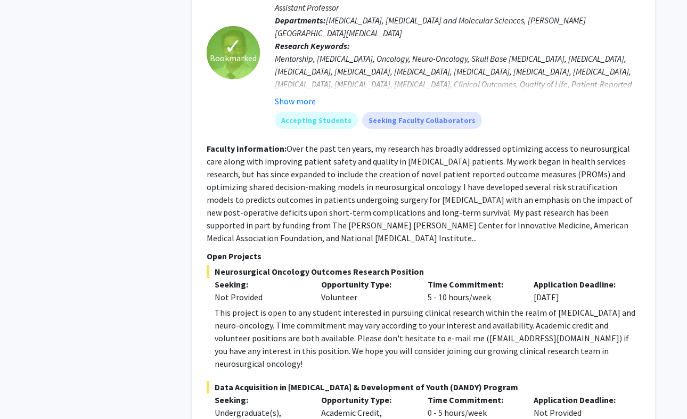
scroll to position [4951, 0]
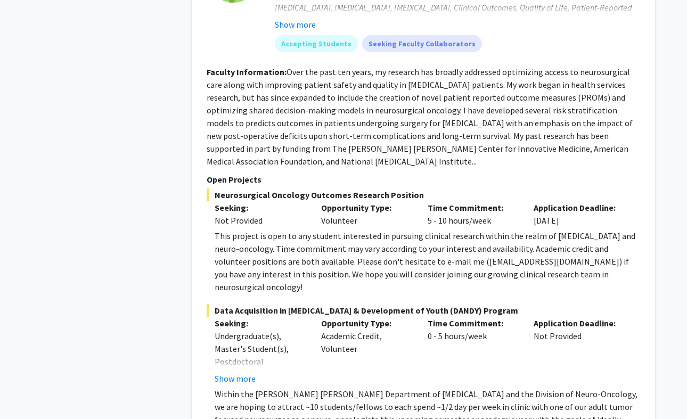
scroll to position [5010, 0]
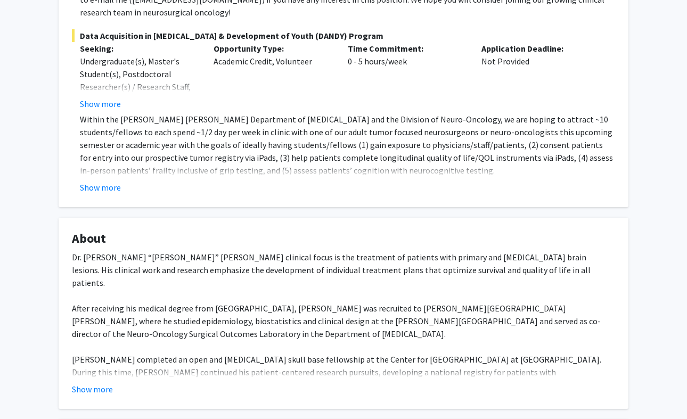
scroll to position [314, 0]
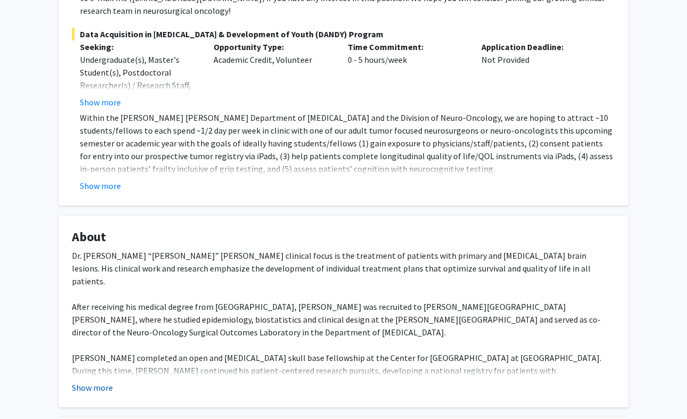
click at [98, 381] on button "Show more" at bounding box center [92, 387] width 41 height 13
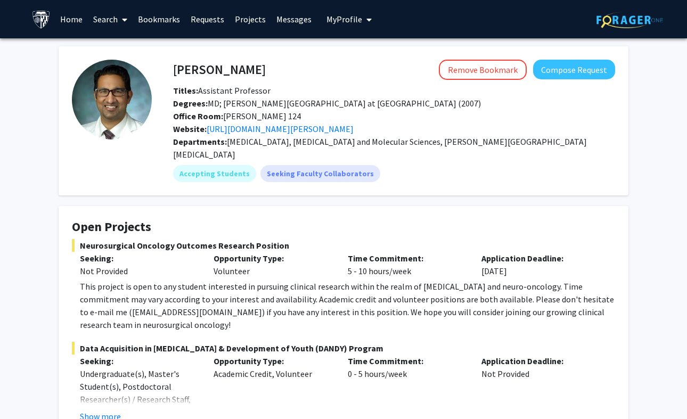
scroll to position [0, 0]
click at [278, 132] on link "[URL][DOMAIN_NAME][PERSON_NAME]" at bounding box center [280, 128] width 147 height 11
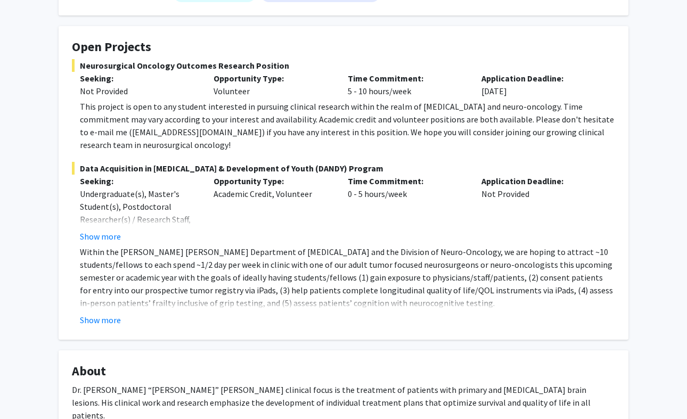
scroll to position [189, 0]
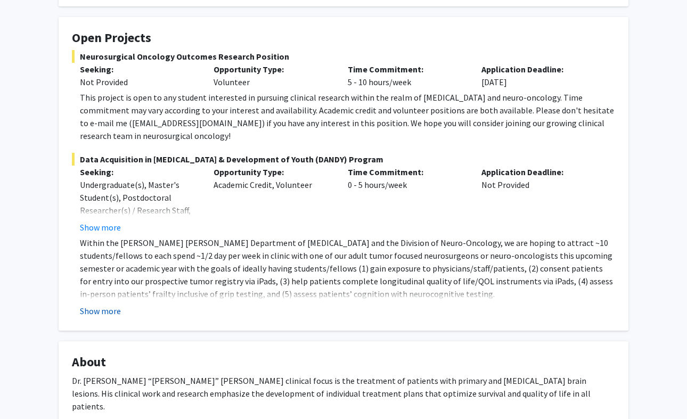
click at [95, 304] on button "Show more" at bounding box center [100, 310] width 41 height 13
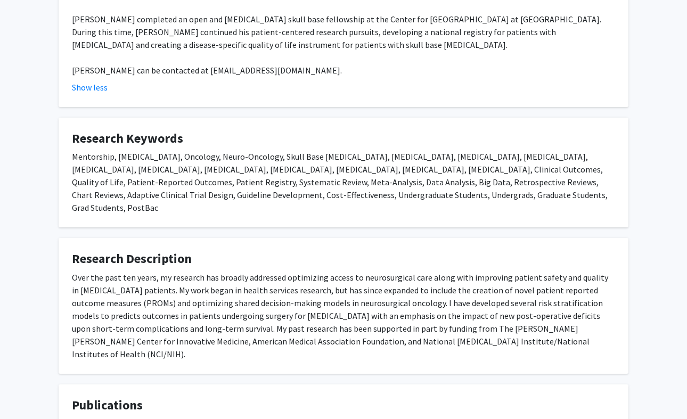
scroll to position [756, 0]
click at [212, 417] on strong "Neurosurgical Oncology Outcomes Research" at bounding box center [159, 422] width 175 height 11
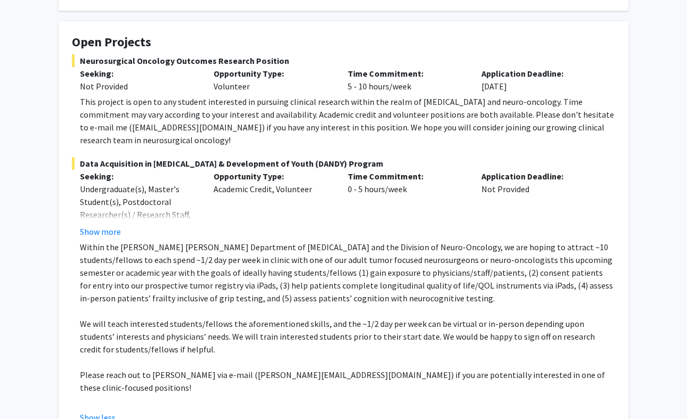
scroll to position [185, 0]
